Goal: Task Accomplishment & Management: Manage account settings

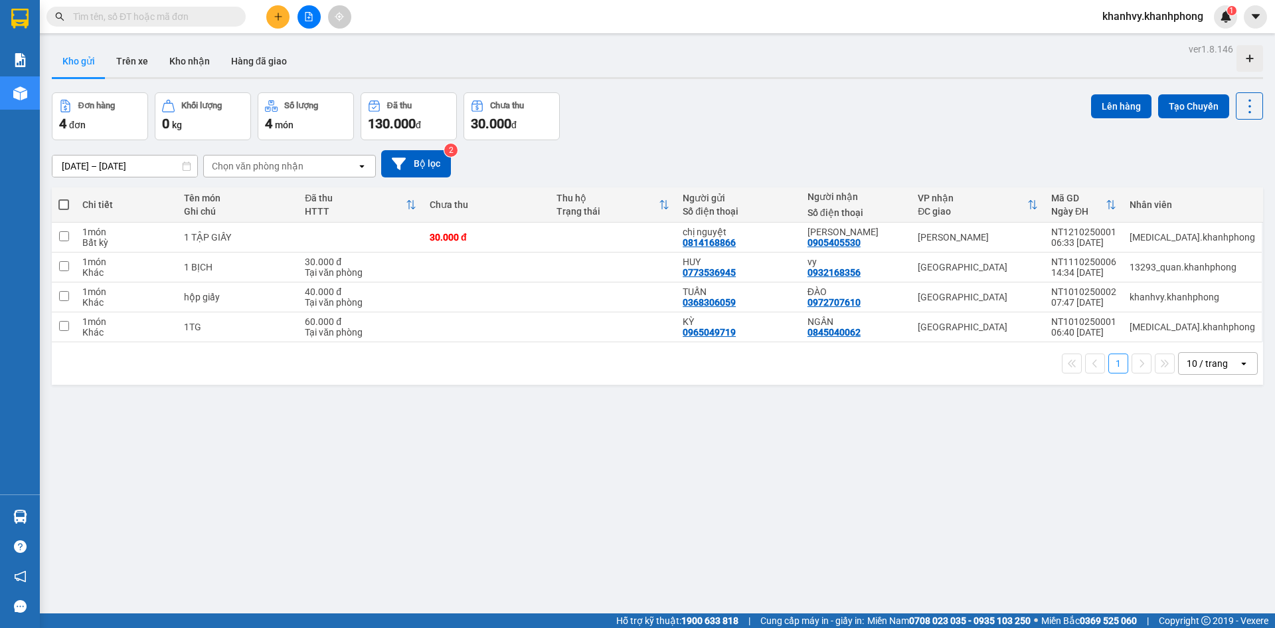
click at [1116, 8] on span "khanhvy.khanhphong" at bounding box center [1153, 16] width 122 height 17
click at [1118, 41] on span "Đăng xuất" at bounding box center [1158, 41] width 96 height 15
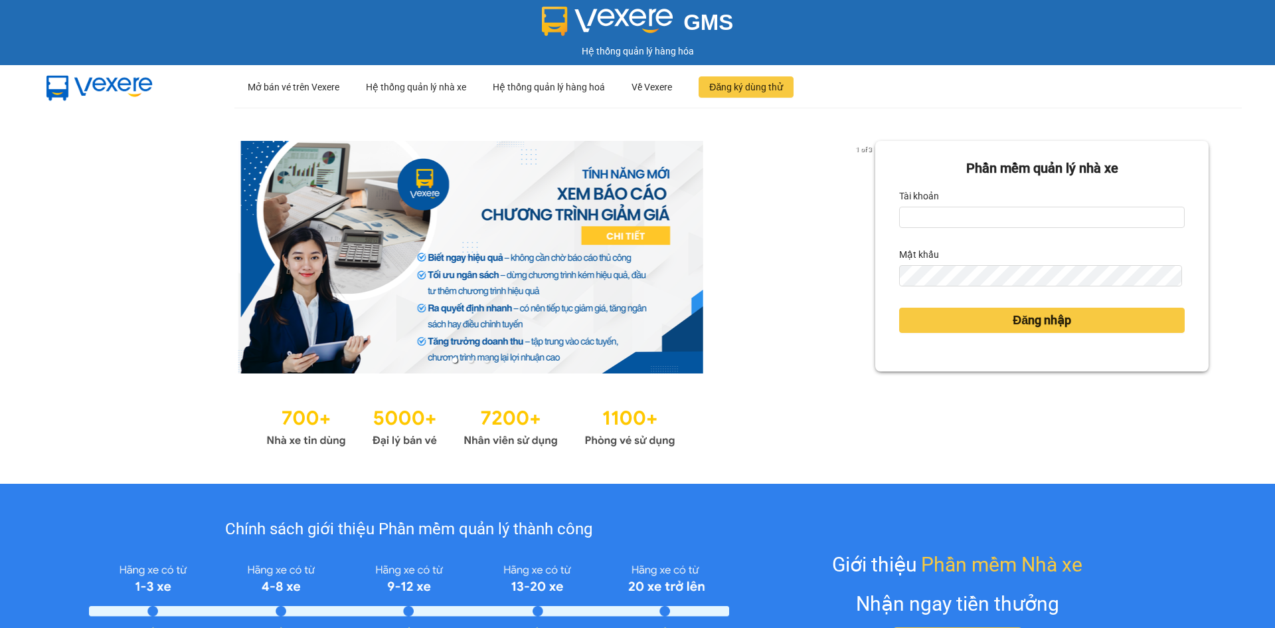
click at [969, 212] on input "Tài khoản" at bounding box center [1042, 217] width 286 height 21
type input "[MEDICAL_DATA].khanhphong"
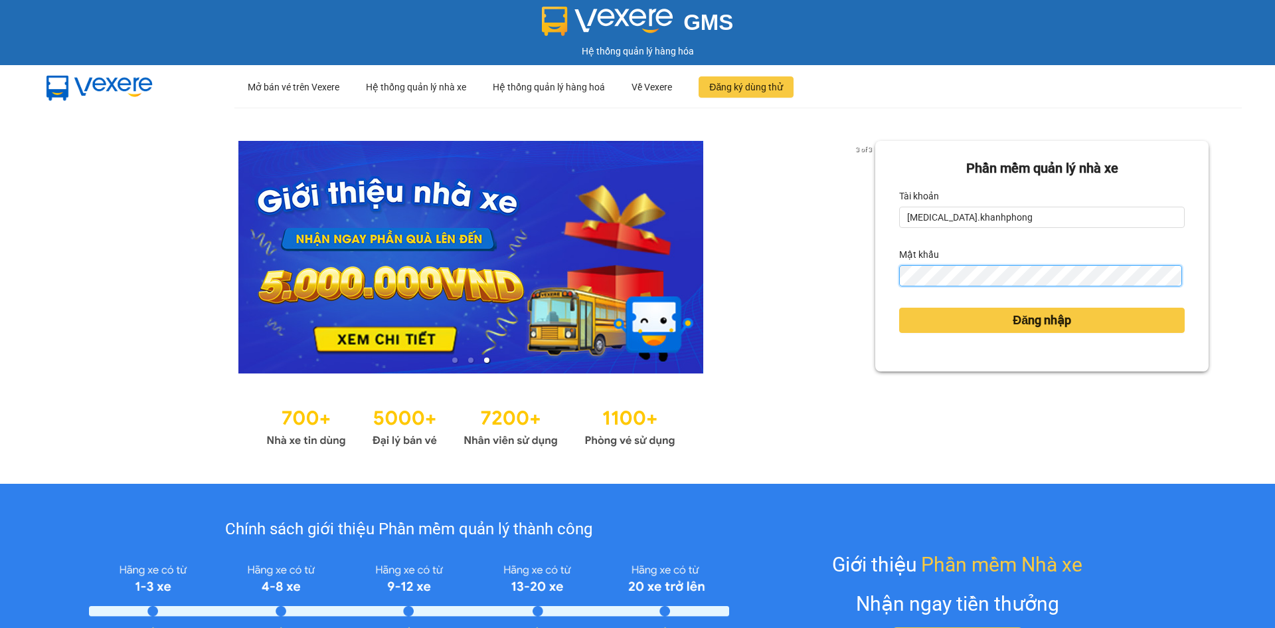
click at [899, 307] on button "Đăng nhập" at bounding box center [1042, 319] width 286 height 25
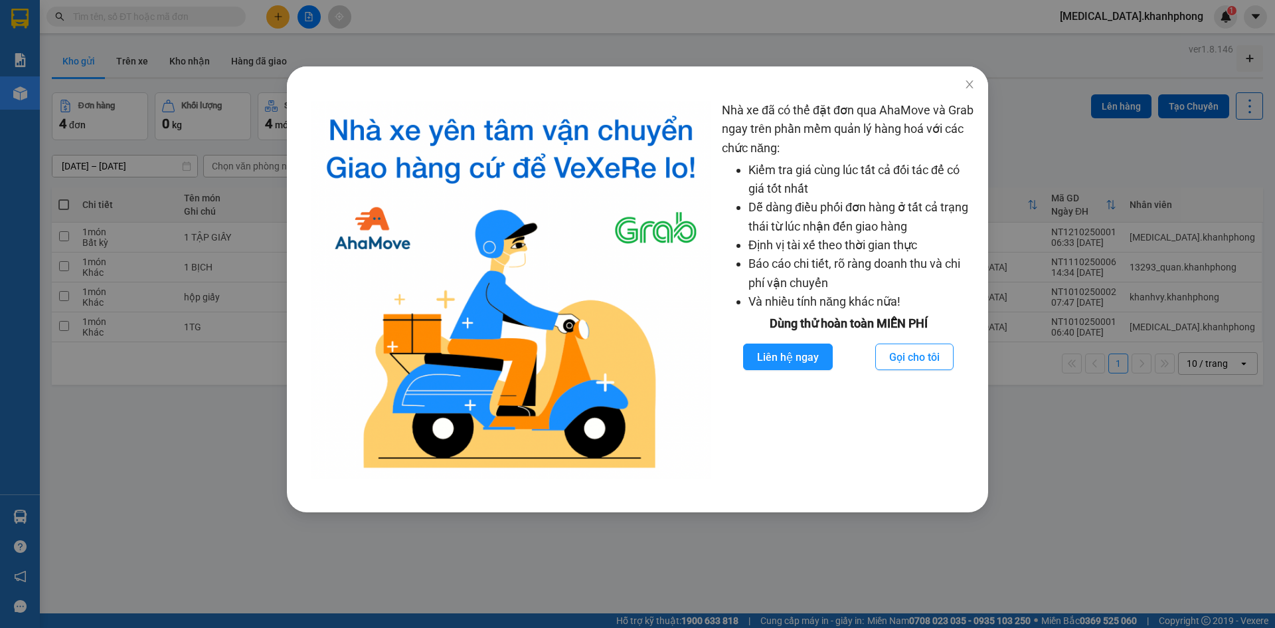
click at [543, 547] on div "Nhà xe đã có thể đặt đơn qua AhaMove và Grab ngay trên phần mềm quản lý hàng ho…" at bounding box center [637, 314] width 1275 height 628
